Goal: Task Accomplishment & Management: Manage account settings

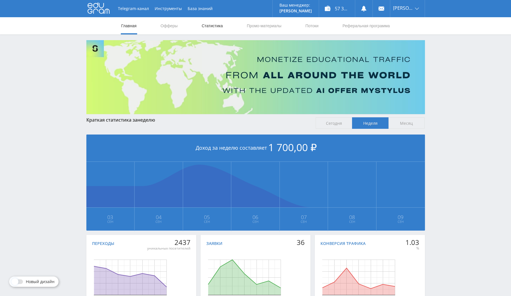
click at [209, 21] on link "Статистика" at bounding box center [212, 25] width 22 height 17
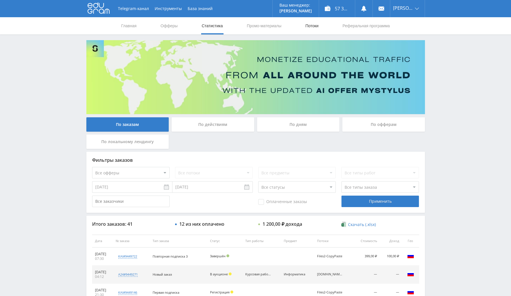
click at [311, 30] on link "Потоки" at bounding box center [312, 25] width 14 height 17
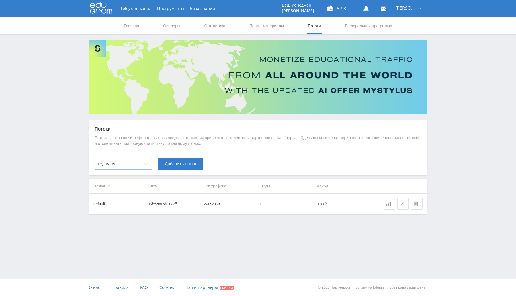
click at [140, 167] on span at bounding box center [140, 164] width 0 height 7
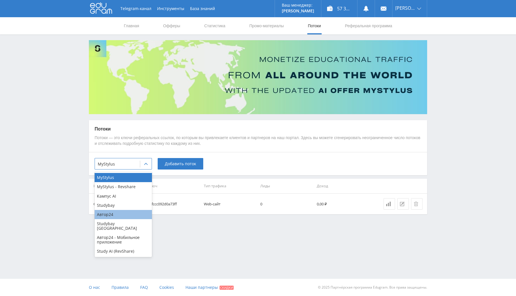
click at [118, 216] on div "Автор24" at bounding box center [123, 214] width 57 height 9
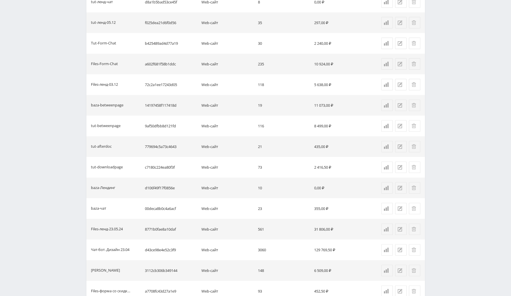
scroll to position [356, 0]
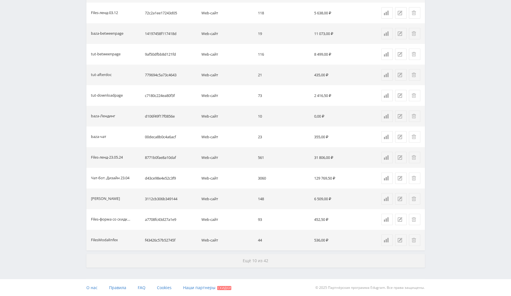
click at [243, 262] on span "Ещё 10 из 42" at bounding box center [256, 260] width 26 height 5
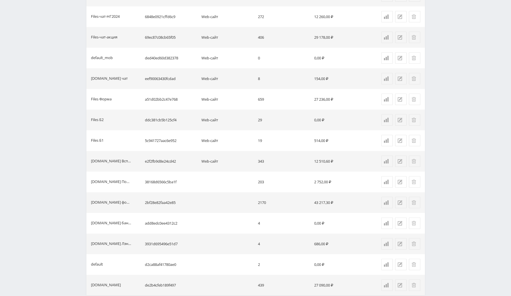
scroll to position [769, 0]
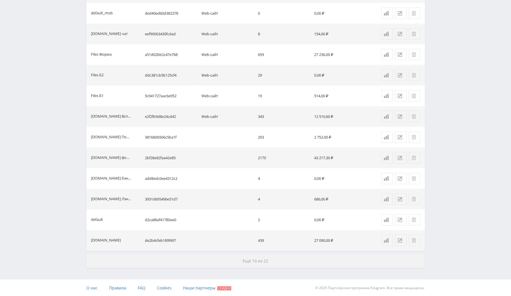
click at [253, 263] on button "Ещё 10 из 22" at bounding box center [255, 261] width 338 height 14
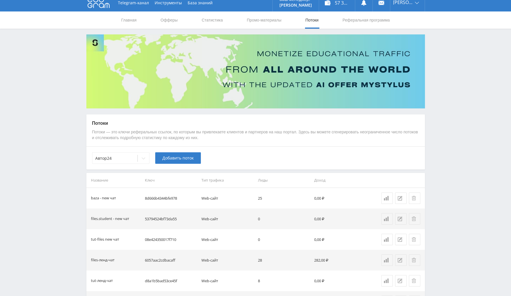
scroll to position [0, 0]
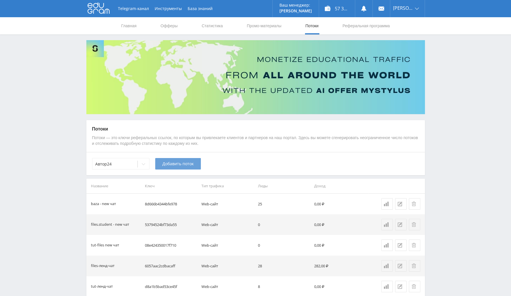
click at [186, 161] on span "Добавить поток" at bounding box center [177, 163] width 31 height 5
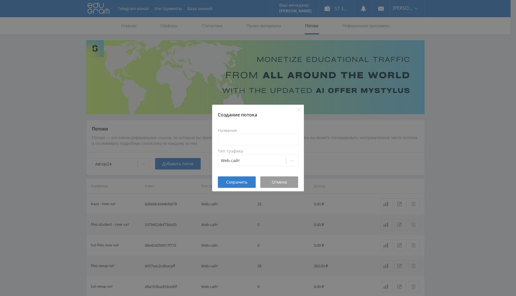
click at [248, 131] on label "Название" at bounding box center [258, 130] width 80 height 5
click at [248, 140] on input at bounding box center [258, 139] width 80 height 11
paste input "files.student-it"
click at [240, 137] on input "Чат-бот ( files.student-it)" at bounding box center [258, 139] width 80 height 11
type input "Чат-бот (files.student-it)"
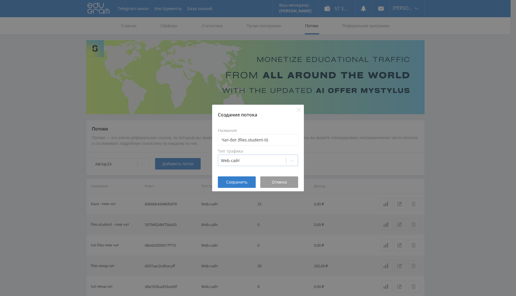
click at [247, 160] on div at bounding box center [252, 161] width 62 height 6
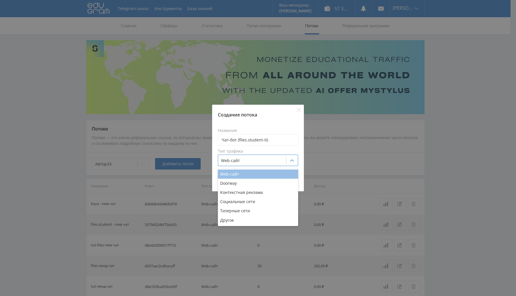
click at [262, 173] on div "Web-сайт" at bounding box center [258, 174] width 80 height 9
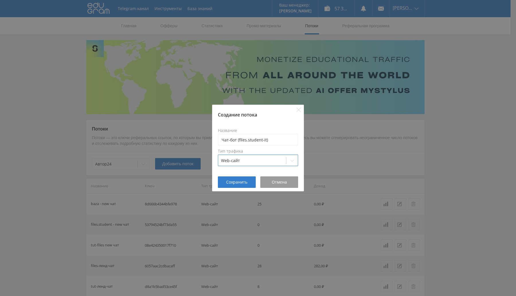
click at [276, 152] on label "Тип трафика" at bounding box center [258, 151] width 80 height 5
click at [242, 179] on button "Сохранить" at bounding box center [237, 181] width 38 height 11
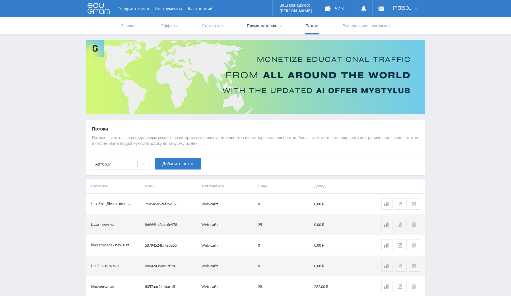
click at [271, 25] on link "Промо-материалы" at bounding box center [264, 25] width 36 height 17
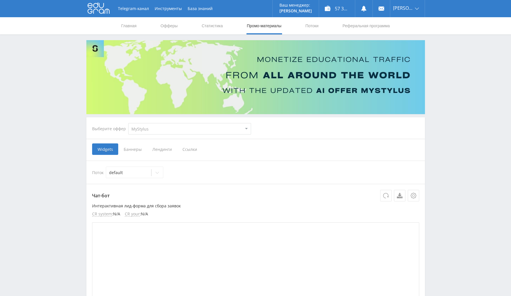
click at [184, 133] on select "MyStylus MyStylus - Revshare Кампус AI Studybay Автор24 Studybay Brazil Автор24…" at bounding box center [189, 128] width 123 height 11
drag, startPoint x: 93, startPoint y: 161, endPoint x: 110, endPoint y: 152, distance: 19.6
click at [153, 121] on div "Выберите оффер MyStylus MyStylus - Revshare Кампус AI Studybay Автор24 Studybay…" at bounding box center [171, 128] width 168 height 21
click at [154, 129] on select "MyStylus MyStylus - Revshare Кампус AI Studybay Автор24 Studybay Brazil Автор24…" at bounding box center [189, 128] width 123 height 11
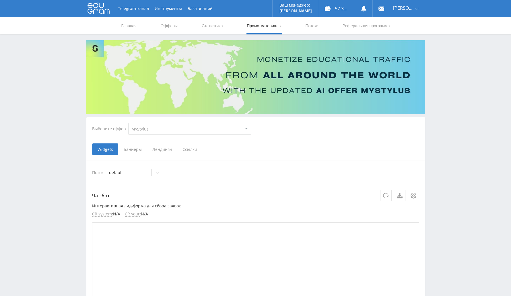
select select "1"
click at [128, 123] on select "MyStylus MyStylus - Revshare Кампус AI Studybay Автор24 Studybay Brazil Автор24…" at bounding box center [189, 128] width 123 height 11
select select "1"
click at [159, 174] on icon at bounding box center [157, 172] width 5 height 5
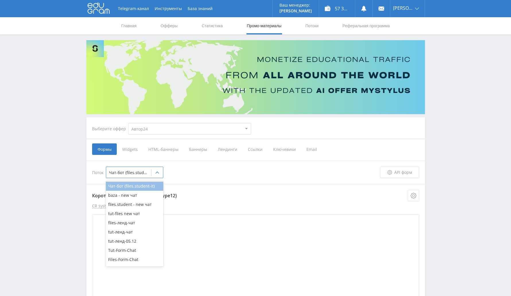
click at [139, 186] on div "Чат-бот (files.student-it)" at bounding box center [134, 186] width 57 height 9
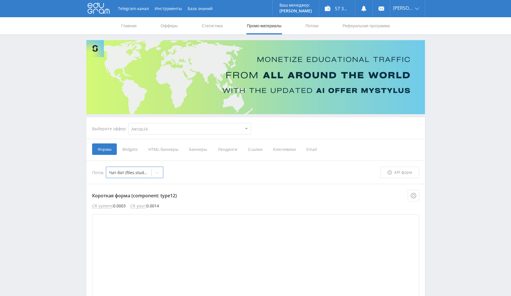
click at [173, 127] on select "MyStylus MyStylus - Revshare Кампус AI Studybay Автор24 Studybay Brazil Автор24…" at bounding box center [189, 128] width 123 height 11
click at [310, 25] on link "Потоки" at bounding box center [312, 25] width 14 height 17
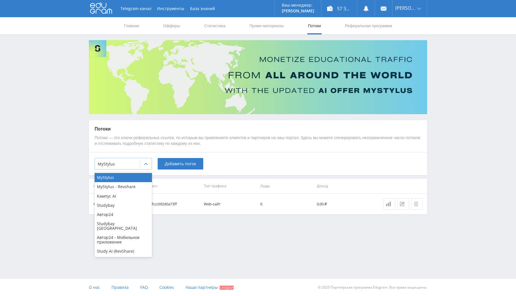
click at [124, 167] on div at bounding box center [117, 164] width 39 height 6
click at [120, 212] on div "Автор24" at bounding box center [123, 214] width 57 height 9
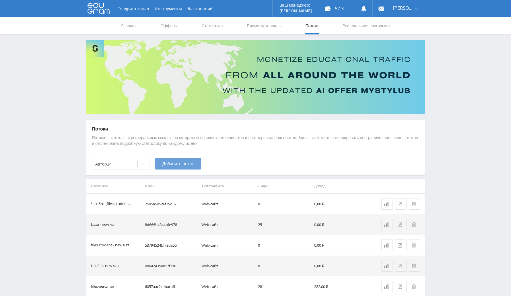
click at [185, 161] on span "Добавить поток" at bounding box center [177, 163] width 31 height 5
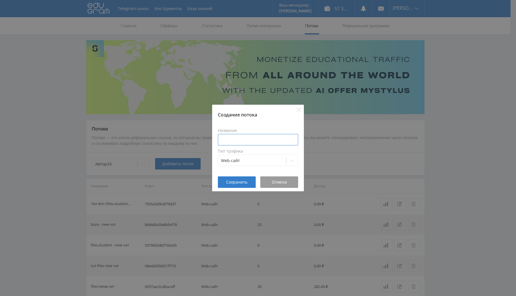
click at [247, 137] on input at bounding box center [258, 139] width 80 height 11
paste input "tut-files"
click at [237, 139] on input "Чат-бот tut-files" at bounding box center [258, 139] width 80 height 11
type input "Чат-бот (tut-files)"
click at [126, 198] on div "Создание потока Название Чат-бот (tut-files) Тип трафика Web-сайт Сохранить Отм…" at bounding box center [258, 148] width 516 height 296
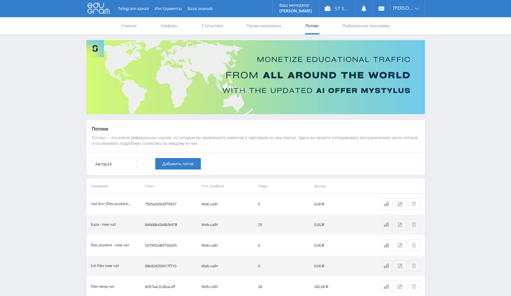
click at [172, 163] on span "Добавить поток" at bounding box center [177, 163] width 31 height 5
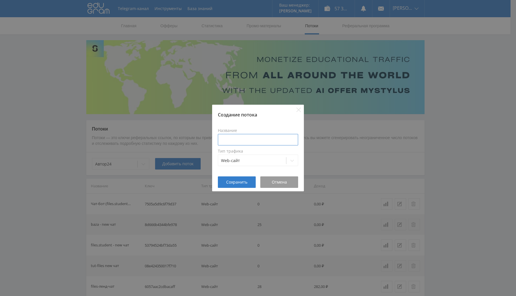
click at [257, 137] on input at bounding box center [258, 139] width 80 height 11
paste input "tut-files"
type input "Чб (tut-files)"
click at [247, 182] on span "Сохранить" at bounding box center [236, 182] width 21 height 5
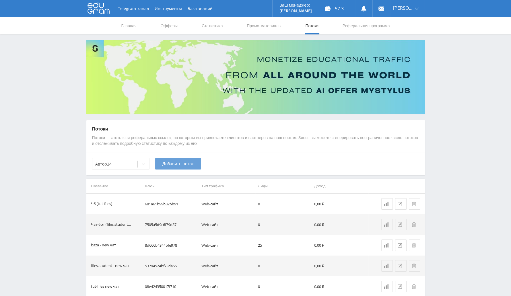
click at [166, 164] on span "Добавить поток" at bounding box center [177, 163] width 31 height 5
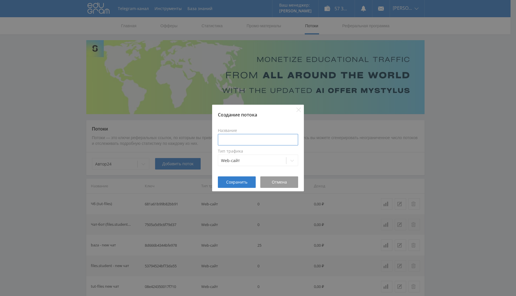
click at [263, 138] on input at bounding box center [258, 139] width 80 height 11
paste input "baza.diplomsite.ru"
type input "Чб (baza.diplomsite)"
click at [237, 182] on span "Сохранить" at bounding box center [236, 182] width 21 height 5
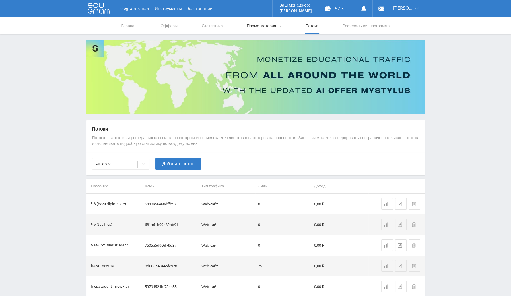
click at [270, 24] on link "Промо-материалы" at bounding box center [264, 25] width 36 height 17
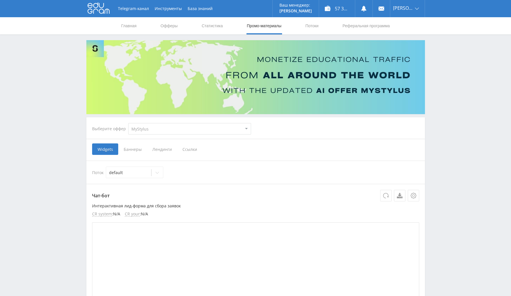
click at [186, 129] on select "MyStylus MyStylus - Revshare Кампус AI Studybay Автор24 Studybay Brazil Автор24…" at bounding box center [189, 128] width 123 height 11
select select "1"
click at [128, 123] on select "MyStylus MyStylus - Revshare Кампус AI Studybay Автор24 Studybay Brazil Автор24…" at bounding box center [189, 128] width 123 height 11
select select "1"
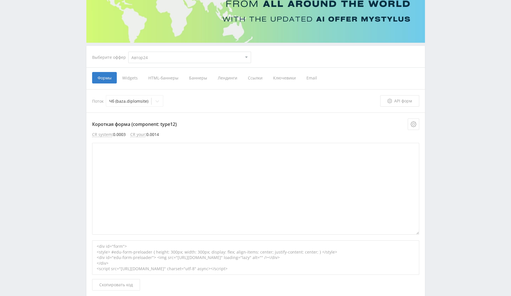
scroll to position [108, 0]
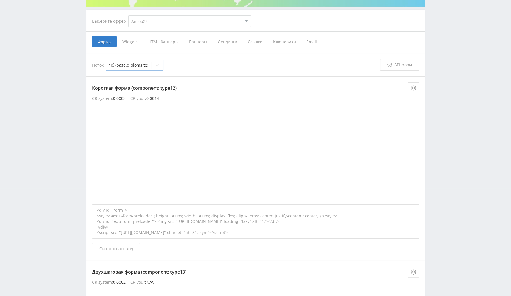
click at [155, 65] on div at bounding box center [156, 64] width 11 height 11
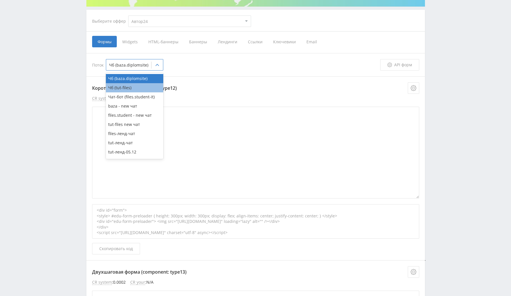
click at [129, 88] on div "Чб (tut-files)" at bounding box center [134, 87] width 57 height 9
type textarea "<div id="form"> <style> #edu-form-preloader { height: 300px; width: 300px; disp…"
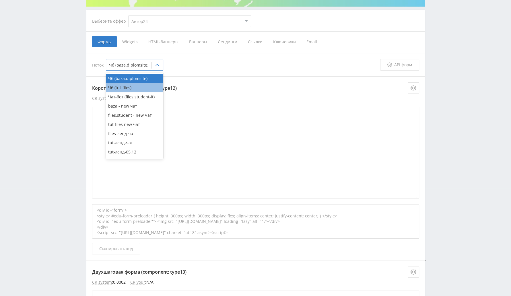
type textarea "<div id="form"> </div> <link rel="stylesheet" href="https://eduforms.org/assets…"
type textarea "<div id="form"> <style> #edu-form-preloader { height: 300px; width: 300px; disp…"
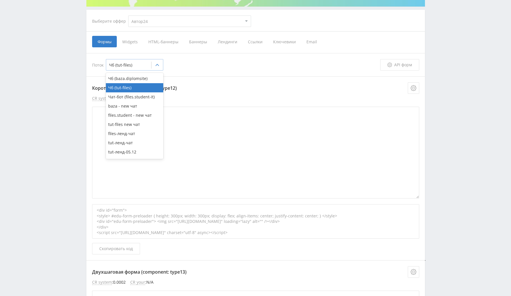
click at [156, 65] on icon at bounding box center [157, 65] width 5 height 5
click at [140, 97] on div "Чат-бот (files.student-it)" at bounding box center [134, 96] width 57 height 9
type textarea "<div id="form"> <style> #edu-form-preloader { height: 300px; width: 300px; disp…"
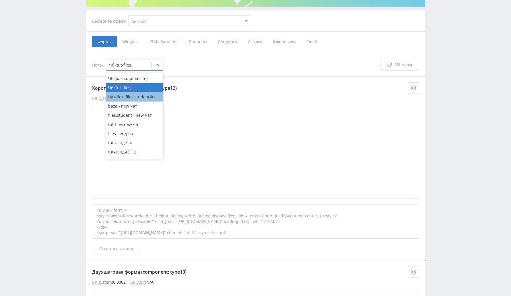
type textarea "<div id="form"> <style> #edu-form-preloader { height: 300px; width: 300px; disp…"
type textarea "<div id="form"> </div> <link rel="stylesheet" href="https://eduforms.org/assets…"
type textarea "<div id="form"> <style> #edu-form-preloader { height: 300px; width: 300px; disp…"
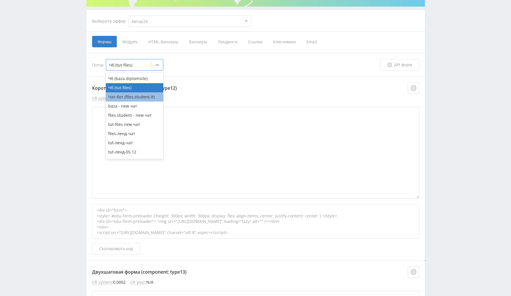
type textarea "<div id="form"> <style> #edu-form-preloader { height: 300px; width: 300px; disp…"
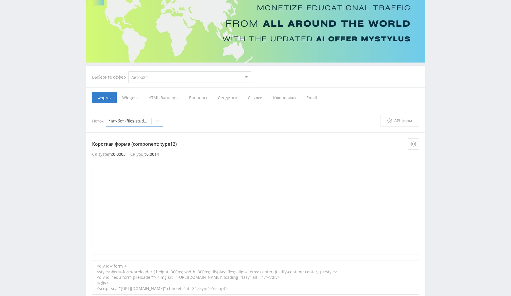
scroll to position [53, 0]
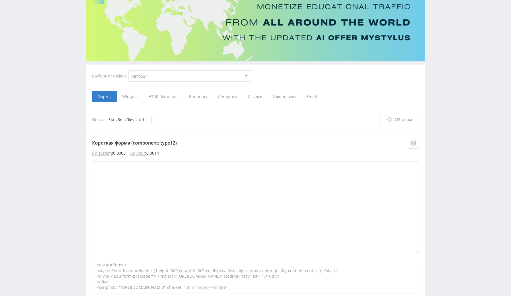
click at [137, 96] on span "Widgets" at bounding box center [130, 96] width 26 height 11
click at [0, 0] on input "Widgets" at bounding box center [0, 0] width 0 height 0
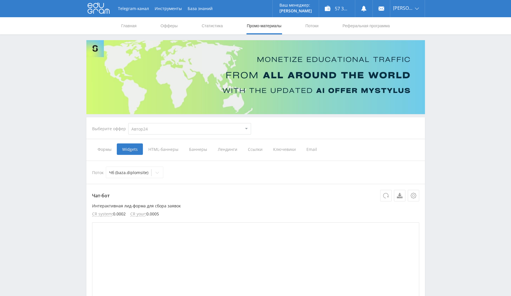
click at [97, 153] on span "Формы" at bounding box center [104, 148] width 25 height 11
click at [0, 0] on input "Формы" at bounding box center [0, 0] width 0 height 0
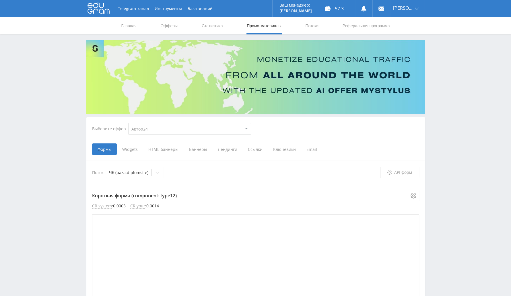
scroll to position [0, 0]
click at [250, 151] on span "Ссылки" at bounding box center [254, 148] width 25 height 11
click at [0, 0] on input "Ссылки" at bounding box center [0, 0] width 0 height 0
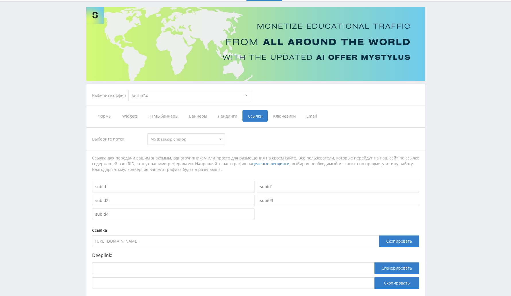
scroll to position [60, 0]
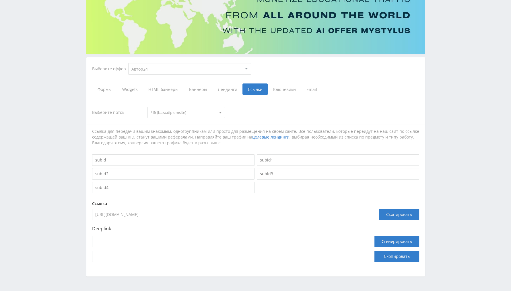
click at [132, 88] on span "Widgets" at bounding box center [130, 88] width 26 height 11
click at [0, 0] on input "Widgets" at bounding box center [0, 0] width 0 height 0
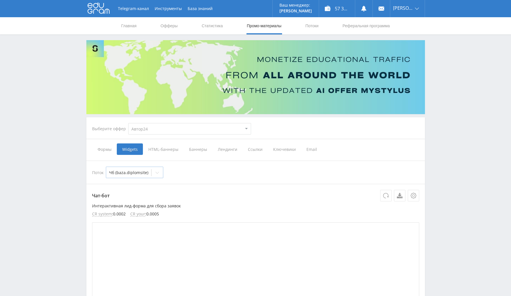
click at [151, 174] on div "Чб (baza.diplomsite)" at bounding box center [134, 172] width 57 height 11
click at [193, 193] on p "Чат-бот" at bounding box center [255, 195] width 327 height 11
click at [131, 174] on div at bounding box center [128, 173] width 39 height 6
click at [312, 28] on link "Потоки" at bounding box center [312, 25] width 14 height 17
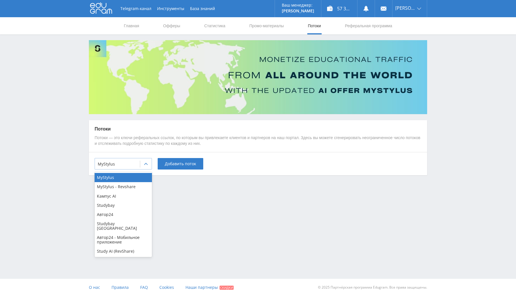
click at [137, 161] on div "MyStylus" at bounding box center [117, 164] width 45 height 8
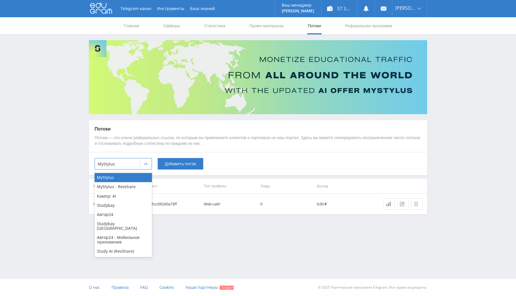
click at [118, 215] on div "Автор24" at bounding box center [123, 214] width 57 height 9
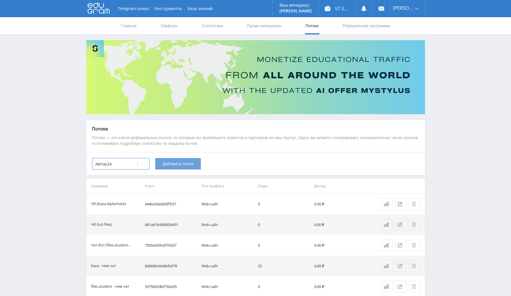
click at [175, 164] on span "Добавить поток" at bounding box center [177, 163] width 31 height 5
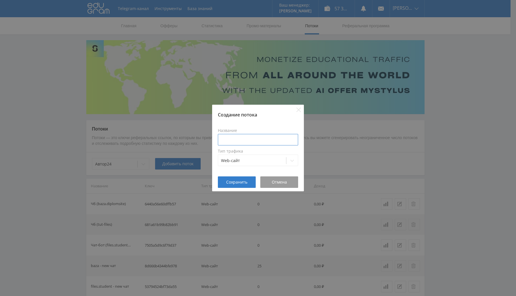
click at [235, 138] on input at bounding box center [258, 139] width 80 height 11
paste input "baza.diplomsite"
type input "Кнопка ЗР (baza.diplomsite)"
click at [239, 181] on span "Сохранить" at bounding box center [236, 182] width 21 height 5
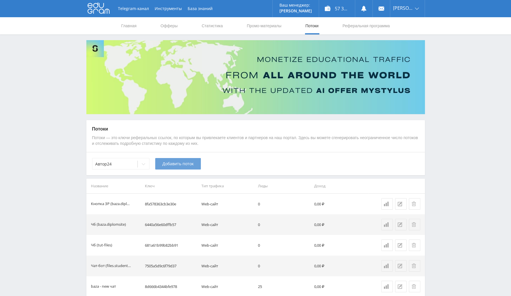
click at [183, 163] on span "Добавить поток" at bounding box center [177, 163] width 31 height 5
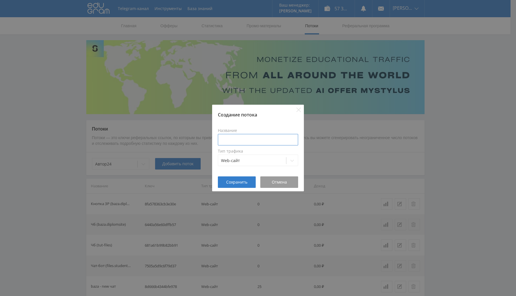
click at [254, 138] on input at bounding box center [258, 139] width 80 height 11
paste input "tut-files"
type input "Кнопка ЗР (tut-files)"
click at [241, 181] on span "Сохранить" at bounding box center [236, 182] width 21 height 5
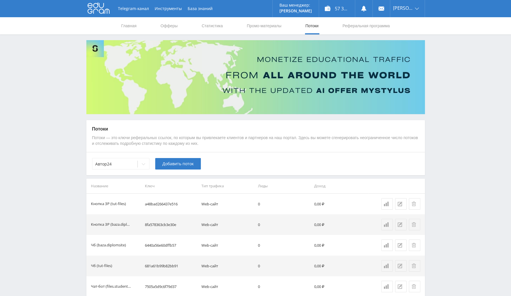
click at [176, 161] on span "Добавить поток" at bounding box center [177, 163] width 31 height 5
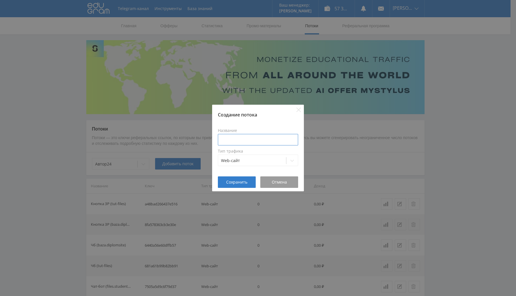
click at [242, 138] on input at bounding box center [258, 139] width 80 height 11
paste input "files.student-it"
type input "Кнопка ЗР (files.student-it)"
click at [247, 182] on span "Сохранить" at bounding box center [236, 182] width 21 height 5
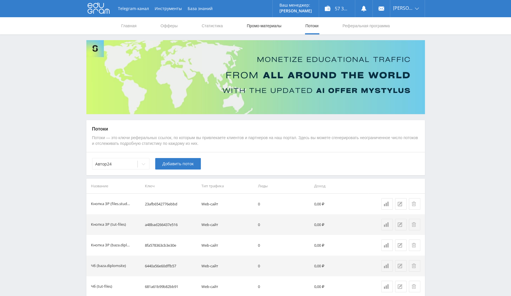
click at [258, 23] on link "Промо-материалы" at bounding box center [264, 25] width 36 height 17
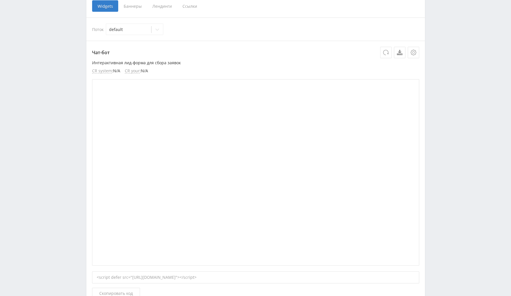
scroll to position [36, 0]
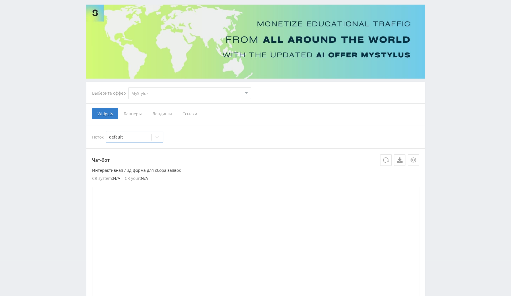
click at [142, 137] on div at bounding box center [128, 137] width 39 height 6
drag, startPoint x: 190, startPoint y: 133, endPoint x: 155, endPoint y: 128, distance: 35.4
click at [188, 134] on div "Поток 1 result available. Use Up and Down to choose options, press Enter to sel…" at bounding box center [255, 136] width 327 height 11
click at [160, 93] on select "MyStylus MyStylus - Revshare Кампус AI Studybay Автор24 Studybay Brazil Автор24…" at bounding box center [189, 92] width 123 height 11
select select "1"
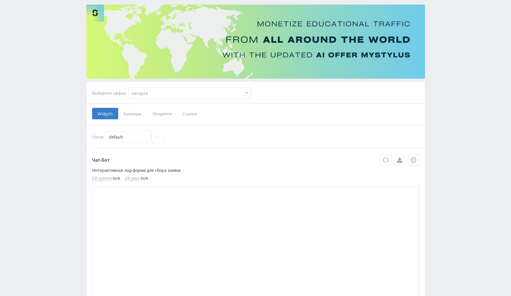
click at [128, 87] on select "MyStylus MyStylus - Revshare Кампус AI Studybay Автор24 Studybay Brazil Автор24…" at bounding box center [189, 92] width 123 height 11
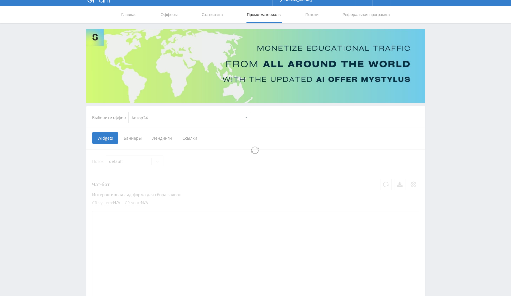
scroll to position [0, 0]
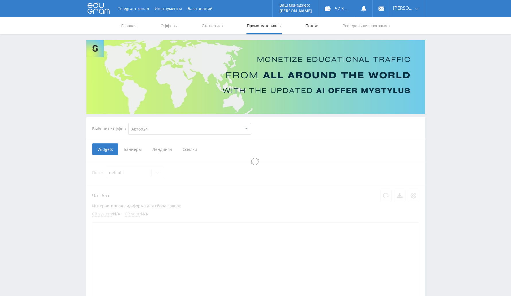
click at [313, 27] on link "Потоки" at bounding box center [312, 25] width 14 height 17
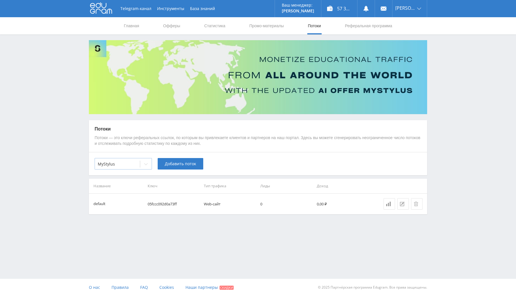
click at [142, 163] on div at bounding box center [145, 163] width 11 height 11
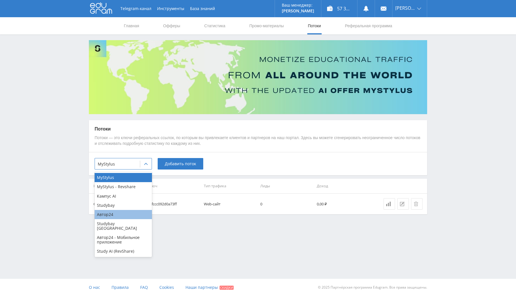
click at [121, 214] on div "Автор24" at bounding box center [123, 214] width 57 height 9
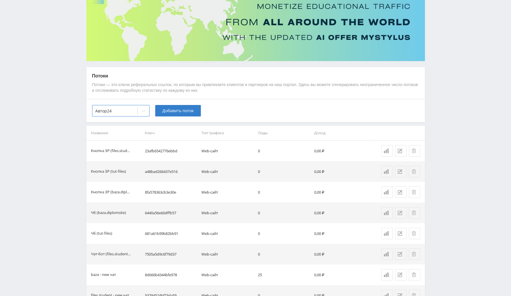
scroll to position [143, 0]
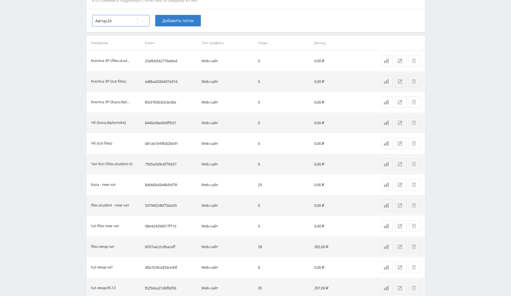
click at [117, 165] on div "Чат-бот (files.student-it)" at bounding box center [112, 164] width 42 height 7
click at [114, 170] on td "Чат-бот (files.student-it)" at bounding box center [114, 164] width 57 height 21
click at [118, 163] on div "Чат-бот (files.student-it)" at bounding box center [112, 164] width 42 height 7
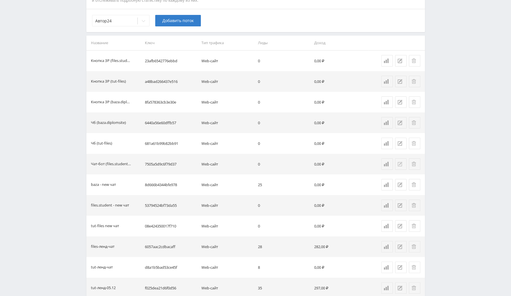
click at [404, 165] on div at bounding box center [401, 164] width 6 height 5
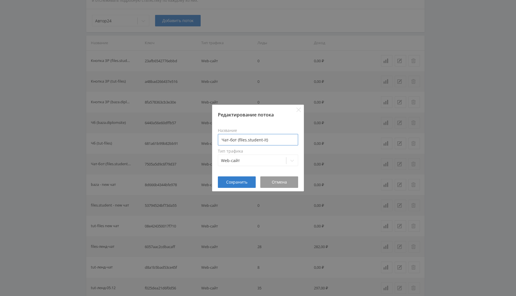
click at [272, 138] on input "Чат-бот (files.student-it)" at bounding box center [258, 139] width 80 height 11
click at [235, 143] on input "Чат-бот (files.student-it)" at bounding box center [258, 139] width 80 height 11
type input "(files.student-it)"
drag, startPoint x: 278, startPoint y: 184, endPoint x: 264, endPoint y: 183, distance: 14.1
click at [277, 184] on span "Отмена" at bounding box center [279, 182] width 15 height 5
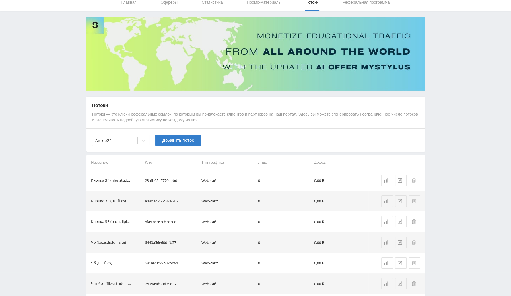
scroll to position [0, 0]
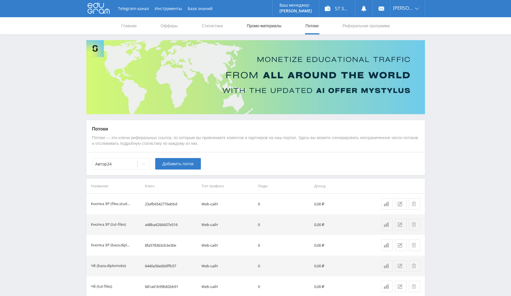
click at [266, 24] on link "Промо-материалы" at bounding box center [264, 25] width 36 height 17
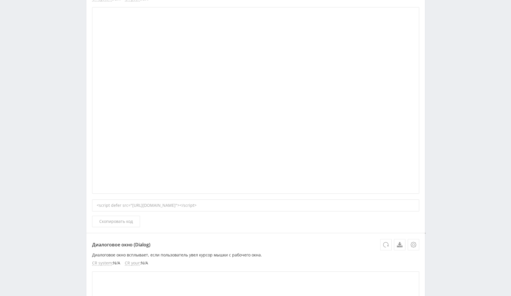
scroll to position [71, 0]
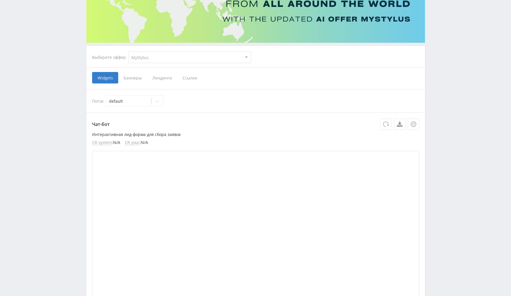
click at [152, 48] on div "Выберите оффер MyStylus MyStylus - Revshare Кампус AI Studybay Автор24 Studybay…" at bounding box center [171, 57] width 168 height 21
click at [154, 59] on select "MyStylus MyStylus - Revshare Кампус AI Studybay Автор24 Studybay Brazil Автор24…" at bounding box center [189, 57] width 123 height 11
select select "1"
click at [128, 52] on select "MyStylus MyStylus - Revshare Кампус AI Studybay Автор24 Studybay Brazil Автор24…" at bounding box center [189, 57] width 123 height 11
select select "1"
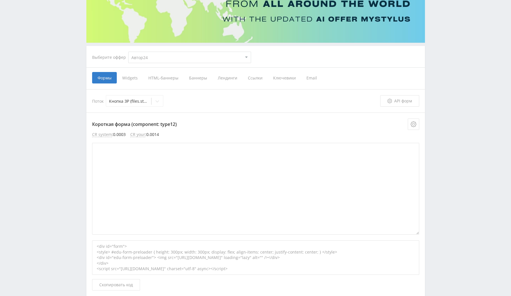
click at [106, 43] on img at bounding box center [255, 6] width 338 height 74
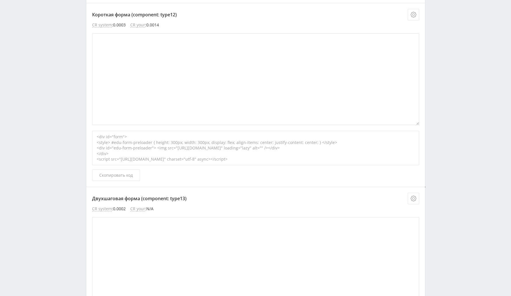
scroll to position [143, 0]
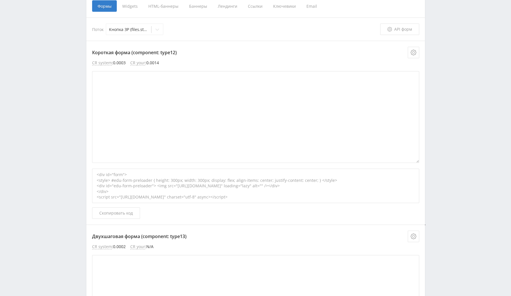
click at [266, 191] on div "<div id="form"> <style> #edu-form-preloader { height: 300px; width: 300px; disp…" at bounding box center [255, 186] width 327 height 34
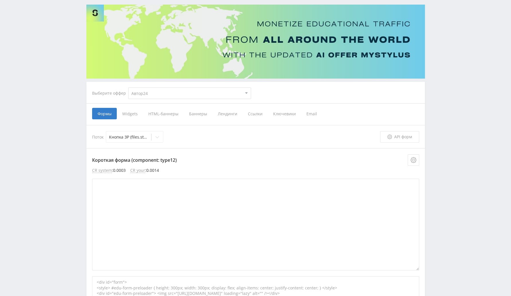
scroll to position [0, 0]
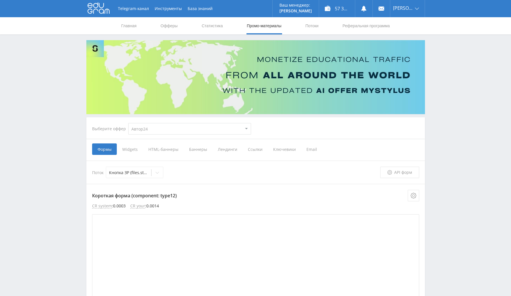
click at [128, 149] on span "Widgets" at bounding box center [130, 148] width 26 height 11
click at [0, 0] on input "Widgets" at bounding box center [0, 0] width 0 height 0
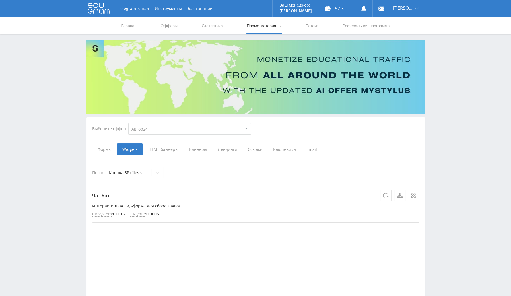
click at [102, 150] on span "Формы" at bounding box center [104, 148] width 25 height 11
click at [0, 0] on input "Формы" at bounding box center [0, 0] width 0 height 0
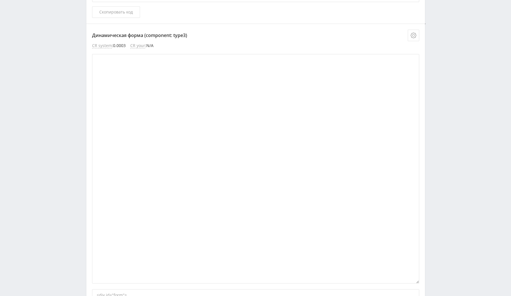
scroll to position [1111, 0]
click at [158, 38] on p "Динамическая форма (component: type3)" at bounding box center [255, 37] width 327 height 11
copy div "Динамическая форма (component: type3)"
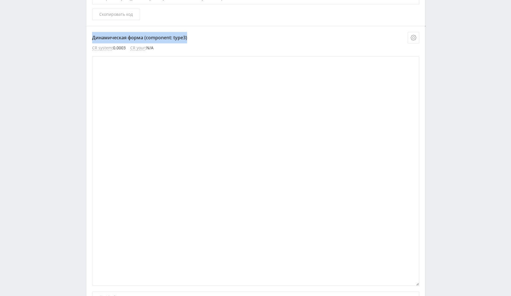
click at [174, 36] on p "Динамическая форма (component: type3)" at bounding box center [255, 37] width 327 height 11
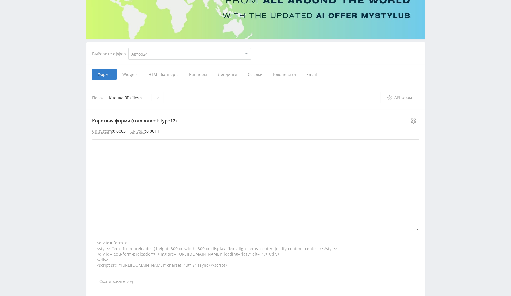
scroll to position [0, 0]
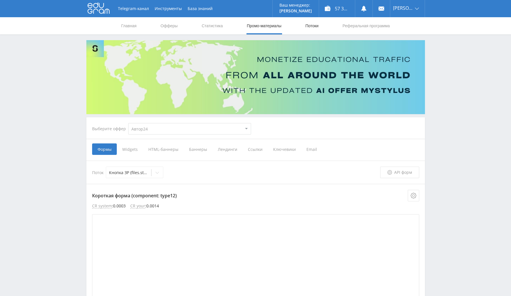
click at [307, 28] on link "Потоки" at bounding box center [312, 25] width 14 height 17
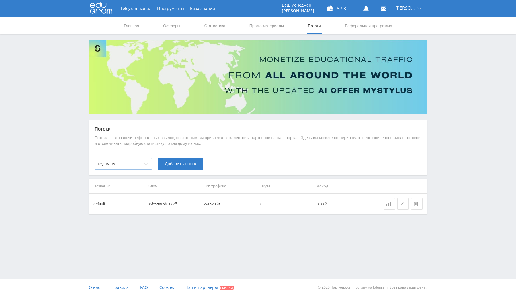
click at [142, 168] on div at bounding box center [145, 163] width 11 height 11
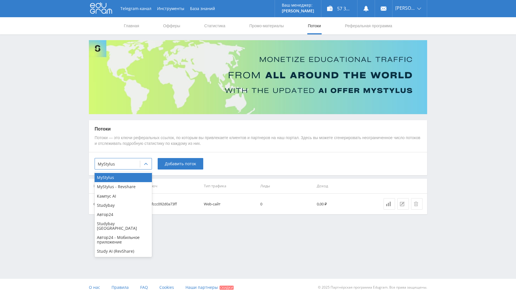
drag, startPoint x: 118, startPoint y: 216, endPoint x: 132, endPoint y: 204, distance: 17.3
click at [118, 216] on div "Автор24" at bounding box center [123, 214] width 57 height 9
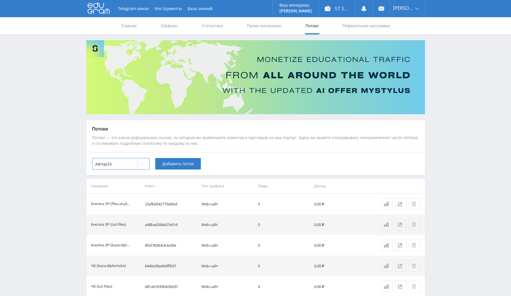
scroll to position [71, 0]
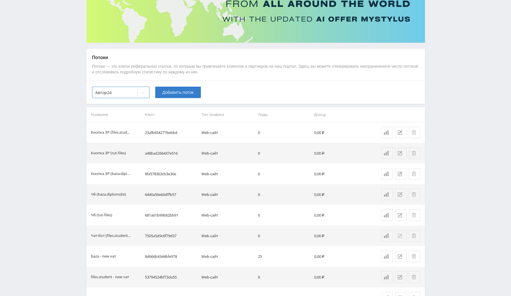
click at [398, 237] on icon at bounding box center [400, 235] width 5 height 5
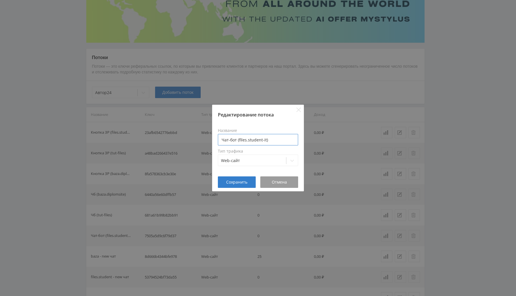
drag, startPoint x: 272, startPoint y: 139, endPoint x: 268, endPoint y: 139, distance: 4.4
click at [271, 138] on input "Чат-бот (files.student-it)" at bounding box center [258, 139] width 80 height 11
drag, startPoint x: 237, startPoint y: 140, endPoint x: 219, endPoint y: 142, distance: 18.0
click at [219, 142] on input "Чат-бот (files.student-it)" at bounding box center [258, 139] width 80 height 11
type input "ДФ 3 (files.student-it)"
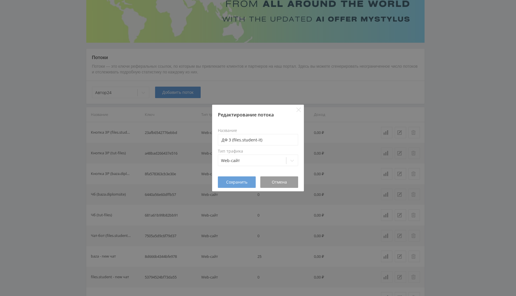
click at [241, 184] on span "Сохранить" at bounding box center [236, 182] width 21 height 5
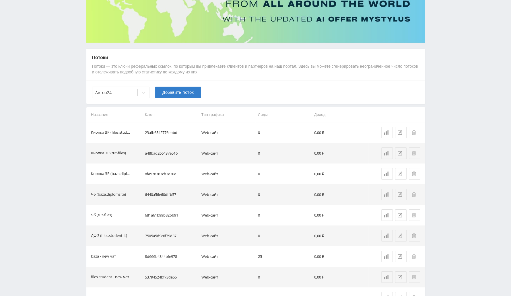
click at [124, 233] on div "ДФ 3 (files.student-it)" at bounding box center [109, 236] width 36 height 7
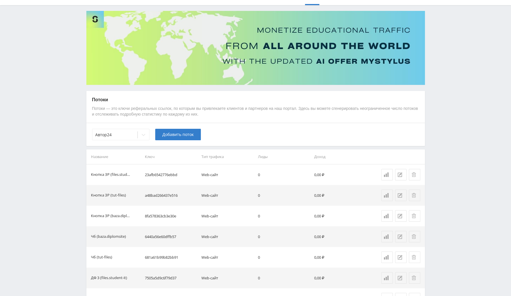
scroll to position [0, 0]
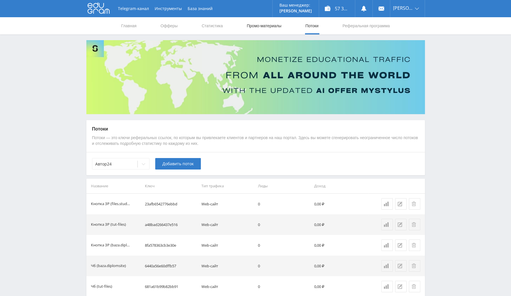
click at [258, 28] on link "Промо-материалы" at bounding box center [264, 25] width 36 height 17
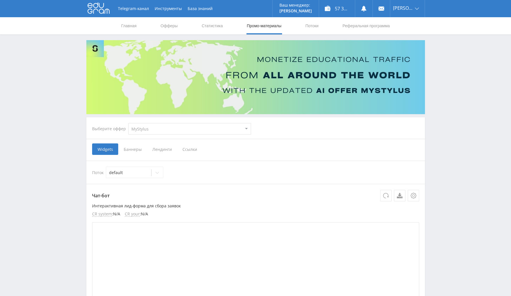
drag, startPoint x: 199, startPoint y: 124, endPoint x: 199, endPoint y: 133, distance: 8.9
click at [199, 124] on select "MyStylus MyStylus - Revshare Кампус AI Studybay Автор24 Studybay Brazil Автор24…" at bounding box center [189, 128] width 123 height 11
select select "1"
click at [128, 123] on select "MyStylus MyStylus - Revshare Кампус AI Studybay Автор24 Studybay Brazil Автор24…" at bounding box center [189, 128] width 123 height 11
select select "1"
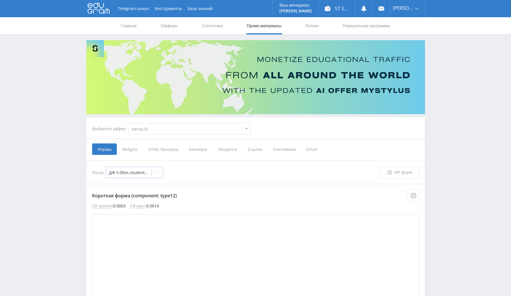
click at [142, 174] on div at bounding box center [128, 173] width 39 height 6
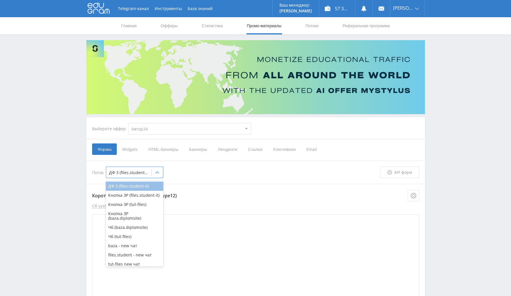
click at [138, 188] on div "ДФ 3 (files.student-it)" at bounding box center [134, 186] width 57 height 9
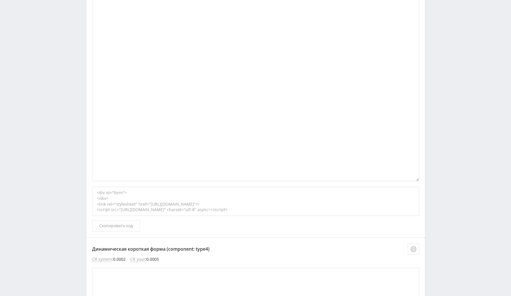
scroll to position [1219, 0]
click at [120, 224] on button "Скопировать код" at bounding box center [116, 222] width 48 height 11
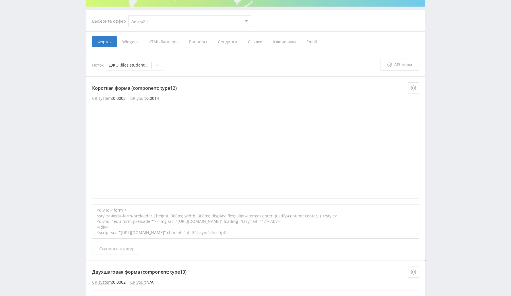
scroll to position [0, 0]
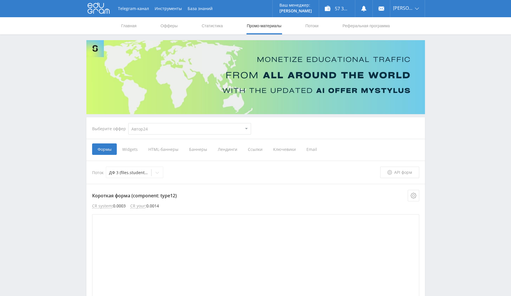
click at [254, 149] on span "Ссылки" at bounding box center [254, 148] width 25 height 11
click at [0, 0] on input "Ссылки" at bounding box center [0, 0] width 0 height 0
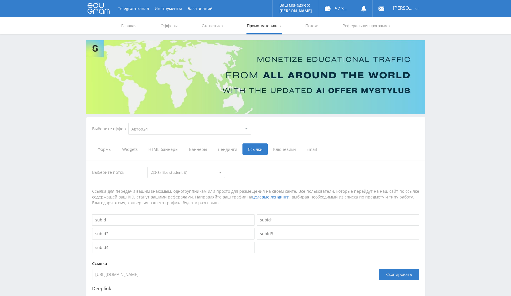
click at [194, 173] on span "ДФ 3 (files.student-it)" at bounding box center [183, 172] width 65 height 11
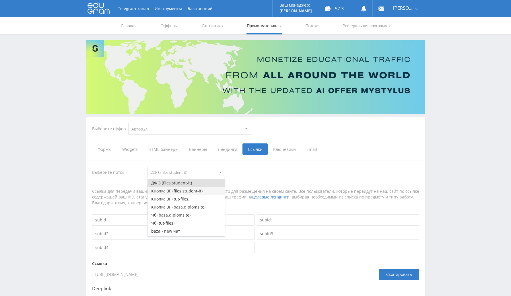
click at [188, 192] on button "Кнопка ЗР (files.student-it)" at bounding box center [186, 191] width 77 height 8
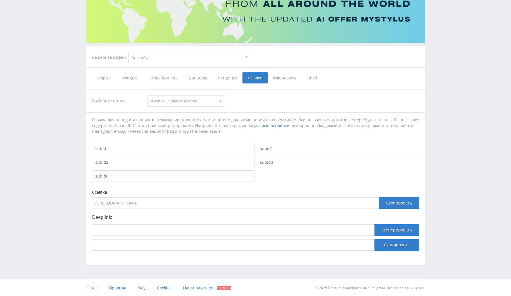
scroll to position [72, 0]
click at [400, 203] on div "Скопировать" at bounding box center [399, 202] width 40 height 11
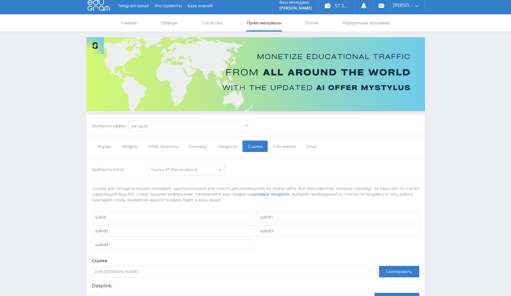
scroll to position [0, 0]
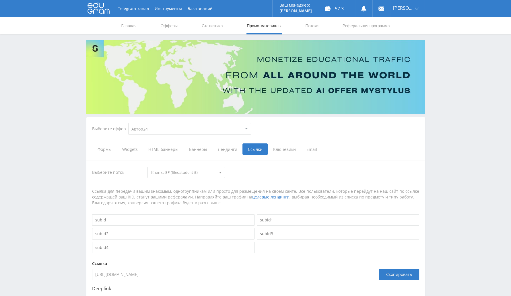
click at [132, 147] on span "Widgets" at bounding box center [130, 148] width 26 height 11
click at [0, 0] on input "Widgets" at bounding box center [0, 0] width 0 height 0
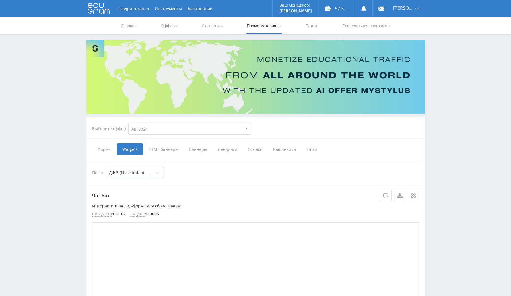
click at [122, 176] on div "ДФ 3 (files.student-it)" at bounding box center [128, 173] width 45 height 8
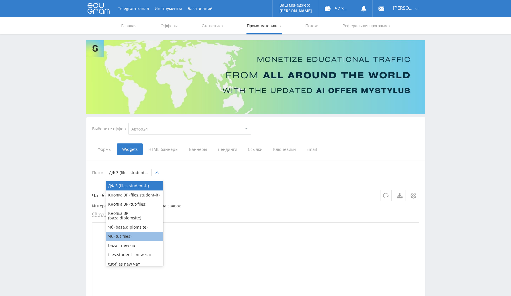
click at [134, 238] on div "Чб (tut-files)" at bounding box center [134, 236] width 57 height 9
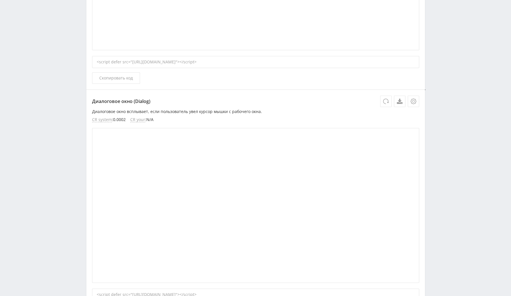
scroll to position [215, 0]
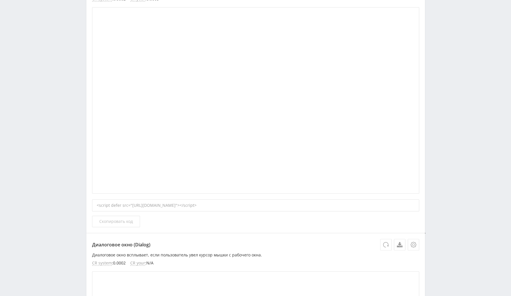
click at [120, 223] on span "Скопировать код" at bounding box center [116, 221] width 34 height 5
click at [125, 222] on span "Скопировать код" at bounding box center [116, 221] width 34 height 5
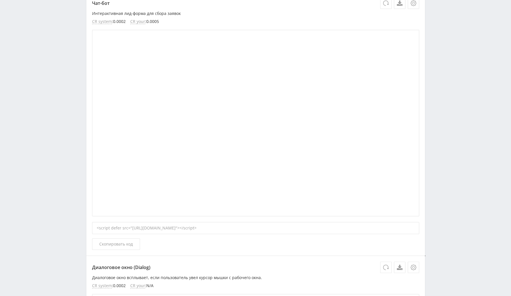
scroll to position [430, 0]
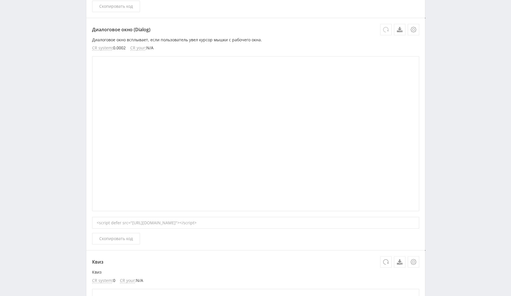
click at [387, 29] on icon at bounding box center [386, 30] width 6 height 6
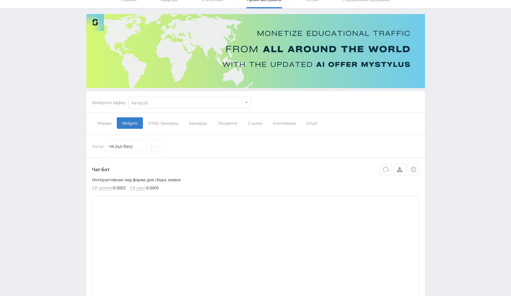
scroll to position [0, 0]
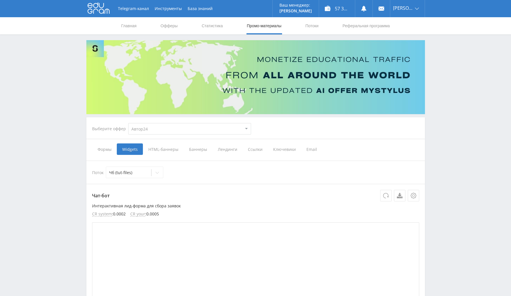
click at [254, 150] on span "Ссылки" at bounding box center [254, 148] width 25 height 11
click at [0, 0] on input "Ссылки" at bounding box center [0, 0] width 0 height 0
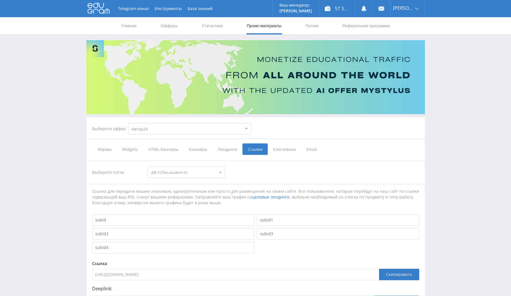
click at [207, 128] on select "MyStylus MyStylus - Revshare Кампус AI Studybay Автор24 Studybay Brazil Автор24…" at bounding box center [189, 128] width 123 height 11
click at [128, 123] on select "MyStylus MyStylus - Revshare Кампус AI Studybay Автор24 Studybay Brazil Автор24…" at bounding box center [189, 128] width 123 height 11
click at [186, 176] on span "ДФ 3 (files.student-it)" at bounding box center [183, 172] width 65 height 11
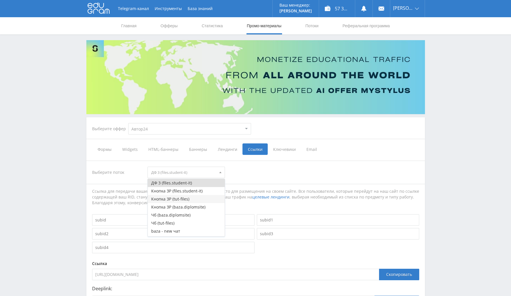
click at [189, 198] on button "Кнопка ЗР (tut-files)" at bounding box center [186, 199] width 77 height 8
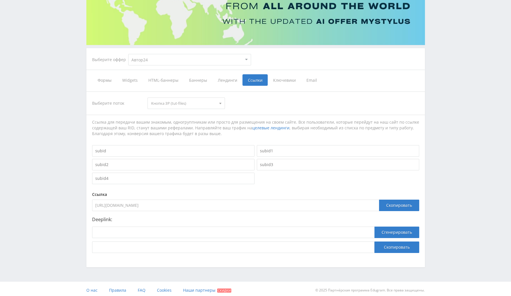
scroll to position [71, 0]
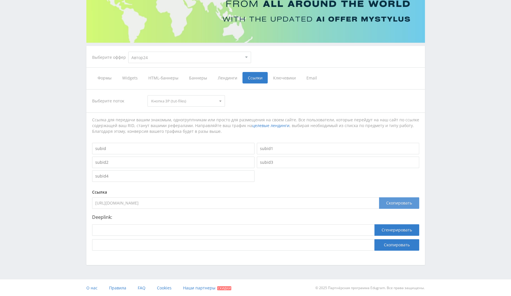
click at [392, 204] on div "Скопировать" at bounding box center [399, 202] width 40 height 11
click at [188, 100] on span "Кнопка ЗР (tut-files)" at bounding box center [183, 101] width 65 height 11
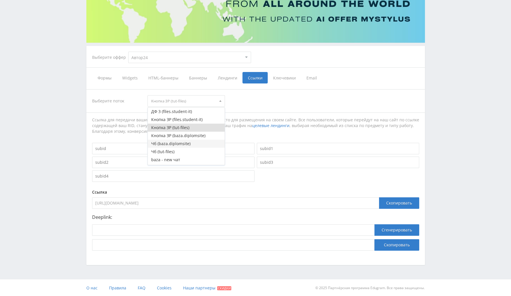
click at [178, 141] on button "Чб (baza.diplomsite)" at bounding box center [186, 144] width 77 height 8
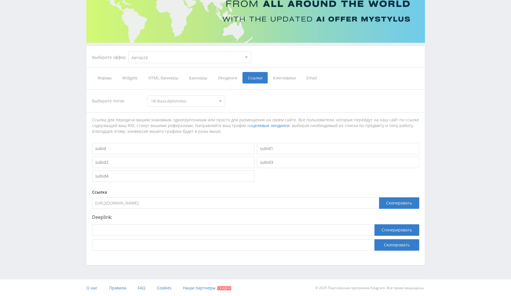
click at [106, 76] on span "Формы" at bounding box center [104, 77] width 25 height 11
click at [0, 0] on input "Формы" at bounding box center [0, 0] width 0 height 0
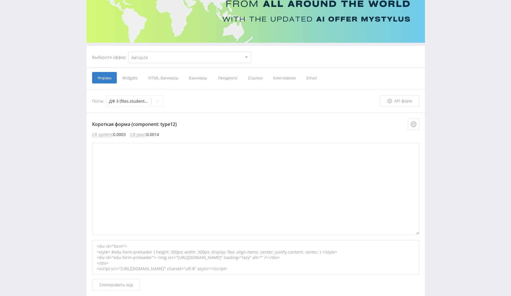
click at [131, 74] on span "Widgets" at bounding box center [130, 77] width 26 height 11
click at [0, 0] on input "Widgets" at bounding box center [0, 0] width 0 height 0
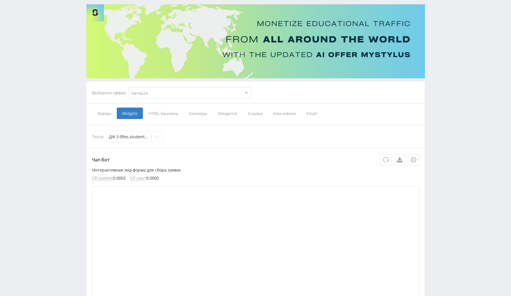
scroll to position [36, 0]
click at [133, 138] on div at bounding box center [128, 137] width 39 height 6
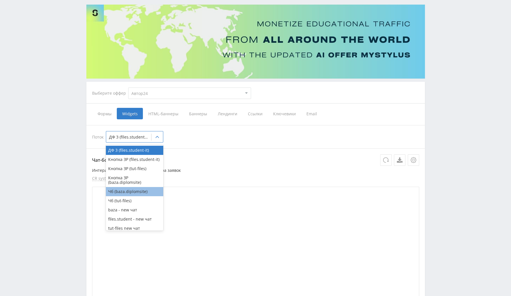
click at [127, 196] on div "Чб (baza.diplomsite)" at bounding box center [134, 191] width 57 height 9
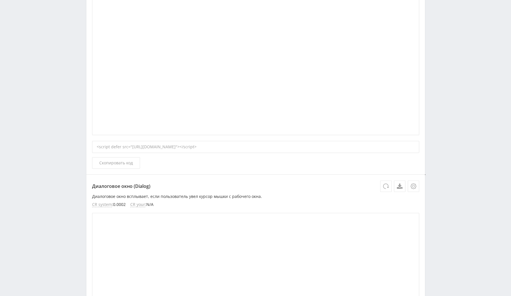
scroll to position [287, 0]
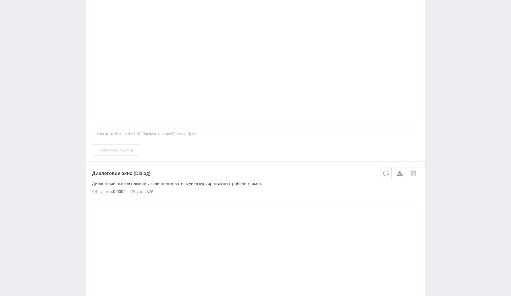
click at [119, 153] on button "Скопировать код" at bounding box center [116, 149] width 48 height 11
click at [124, 151] on span "Скопировать код" at bounding box center [116, 150] width 34 height 5
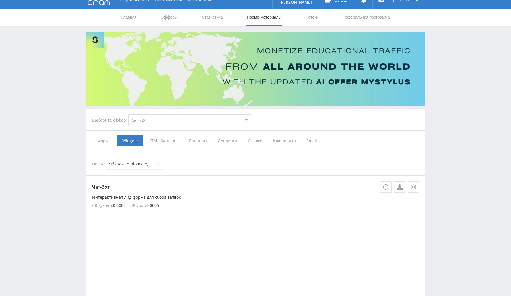
scroll to position [0, 0]
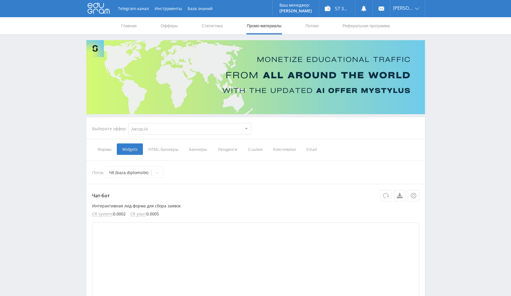
click at [254, 150] on span "Ссылки" at bounding box center [254, 148] width 25 height 11
click at [0, 0] on input "Ссылки" at bounding box center [0, 0] width 0 height 0
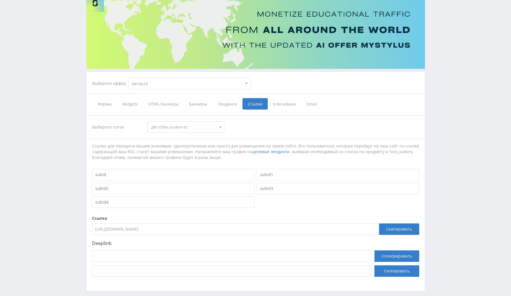
scroll to position [72, 0]
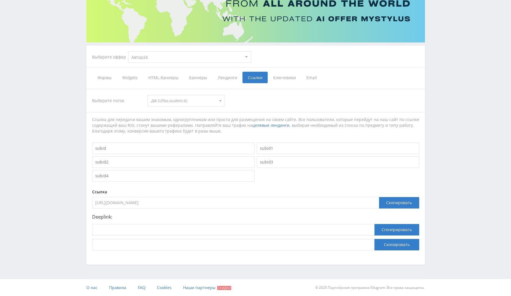
click at [201, 97] on span "ДФ 3 (files.student-it)" at bounding box center [183, 100] width 65 height 11
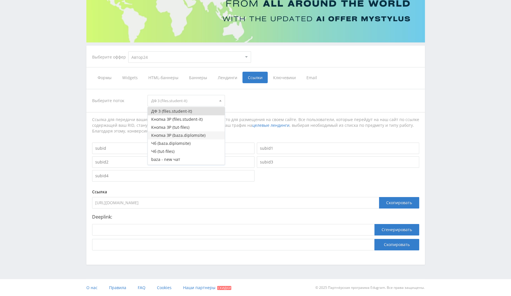
click at [188, 135] on button "Кнопка ЗР (baza.diplomsite)" at bounding box center [186, 135] width 77 height 8
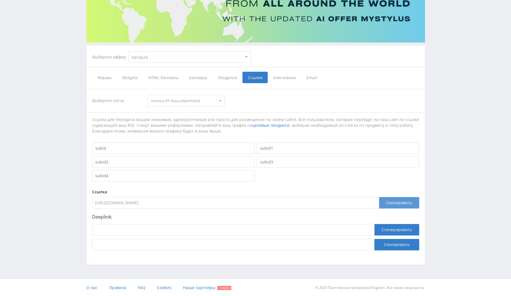
click at [412, 200] on div "Скопировать" at bounding box center [399, 202] width 40 height 11
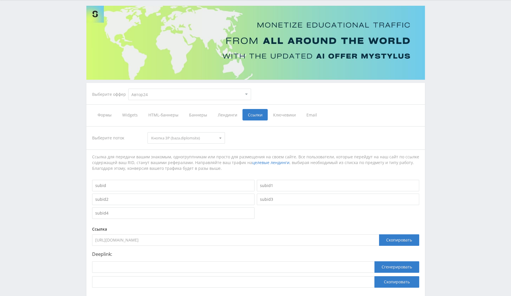
scroll to position [0, 0]
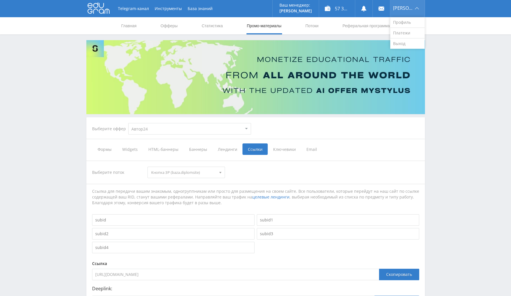
click at [414, 12] on div "Михаил" at bounding box center [407, 8] width 34 height 17
click at [409, 39] on link "Выход" at bounding box center [407, 43] width 34 height 10
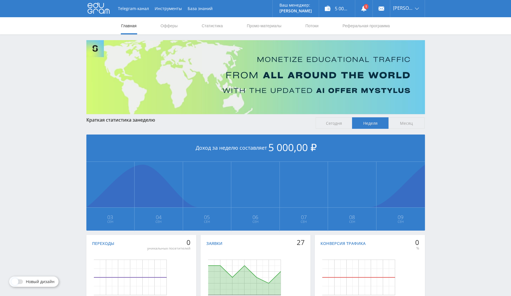
click at [301, 151] on span "5 000,00 ₽" at bounding box center [292, 147] width 48 height 13
click at [176, 28] on link "Офферы" at bounding box center [169, 25] width 18 height 17
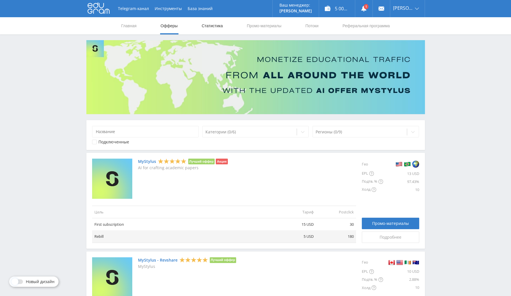
click at [213, 21] on link "Статистика" at bounding box center [212, 25] width 22 height 17
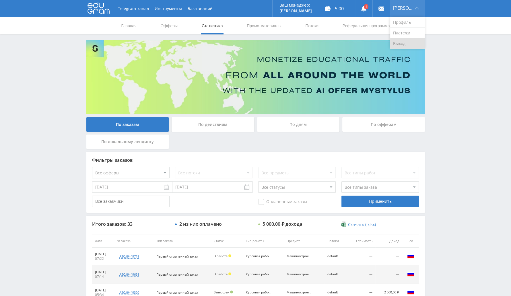
click at [405, 43] on link "Выход" at bounding box center [407, 43] width 34 height 10
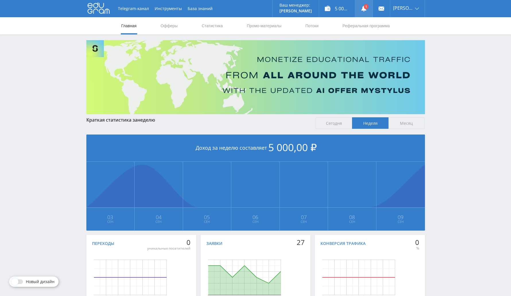
click at [366, 10] on use at bounding box center [363, 9] width 5 height 6
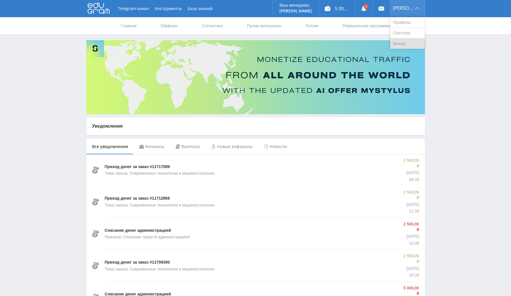
click at [402, 42] on link "Выход" at bounding box center [407, 43] width 34 height 10
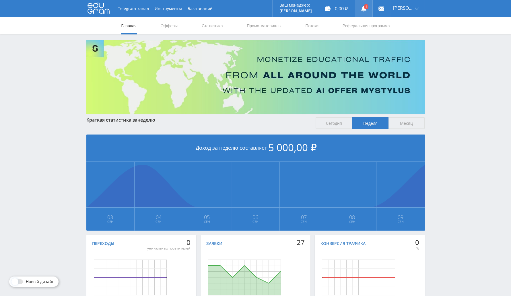
click at [366, 10] on use at bounding box center [363, 9] width 5 height 6
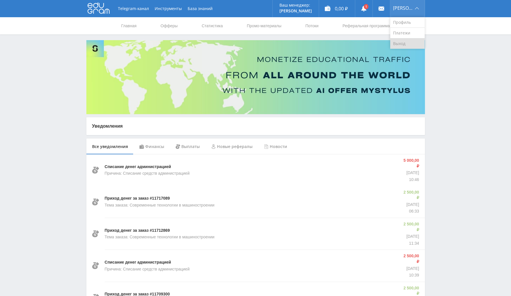
click at [407, 45] on link "Выход" at bounding box center [407, 43] width 34 height 10
